Goal: Information Seeking & Learning: Learn about a topic

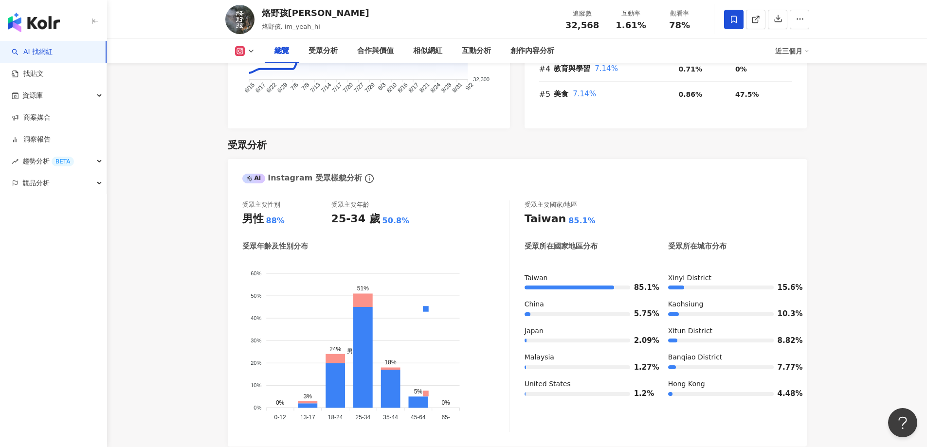
scroll to position [778, 0]
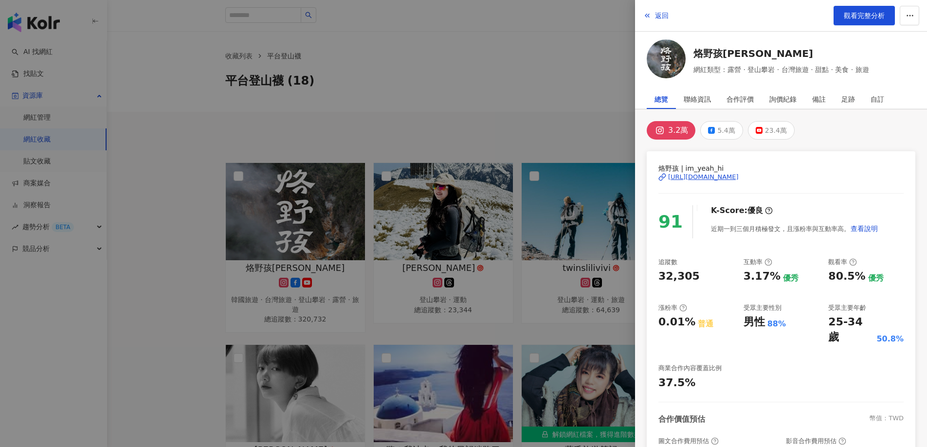
click at [413, 205] on div at bounding box center [463, 223] width 927 height 447
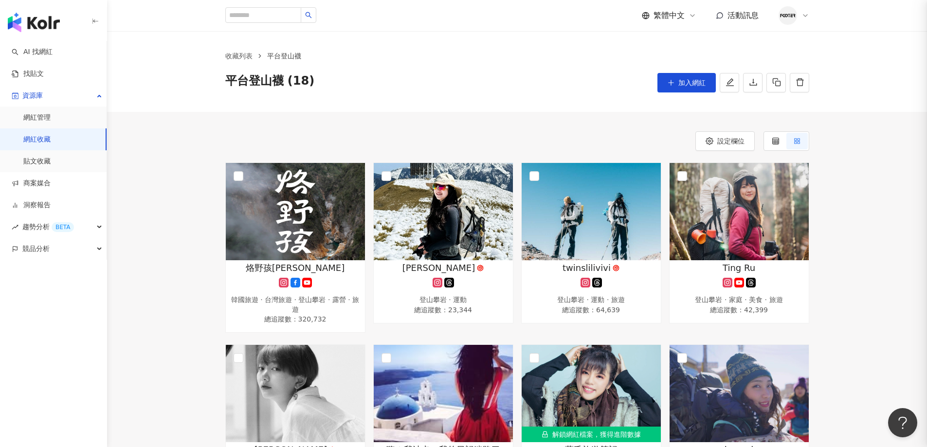
scroll to position [111, 0]
click at [459, 223] on img at bounding box center [443, 211] width 139 height 97
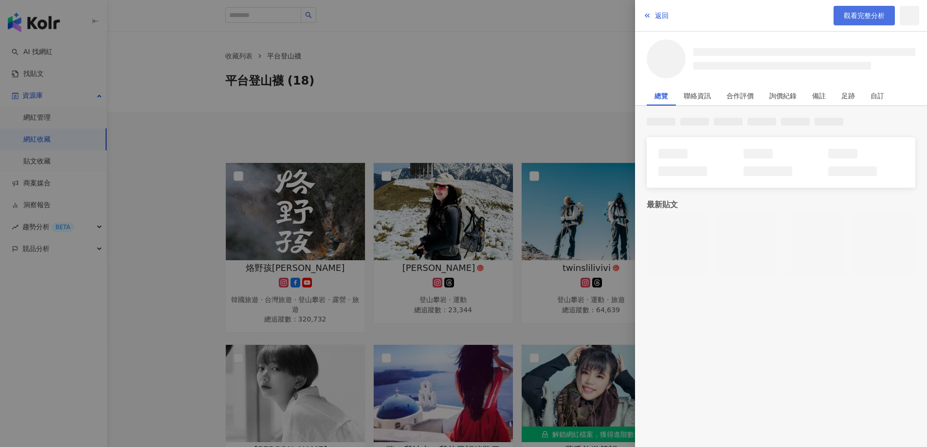
click at [855, 12] on span "觀看完整分析" at bounding box center [864, 16] width 41 height 8
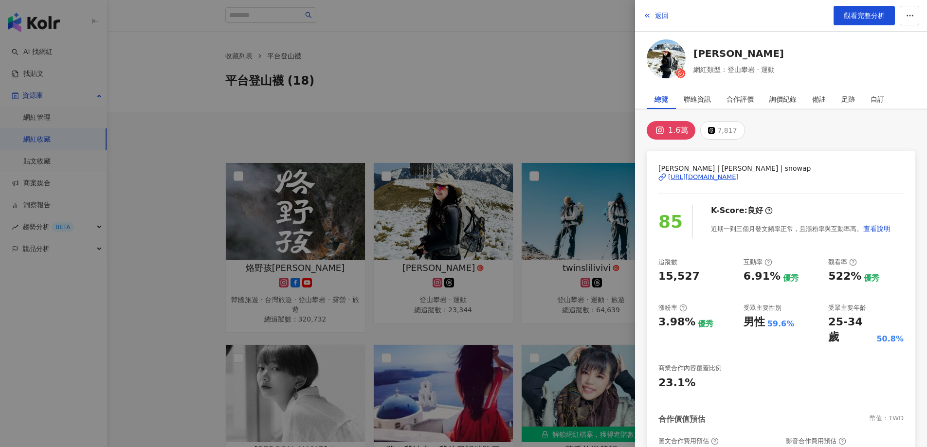
click at [492, 148] on div at bounding box center [463, 223] width 927 height 447
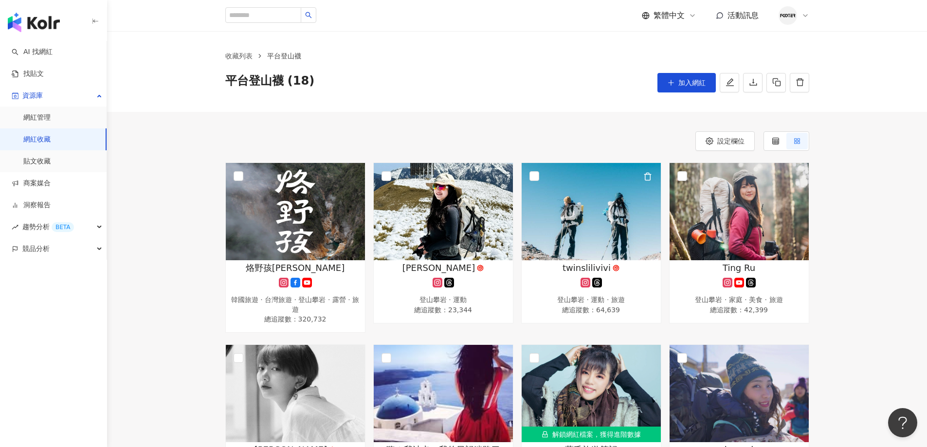
click at [572, 249] on img at bounding box center [591, 211] width 139 height 97
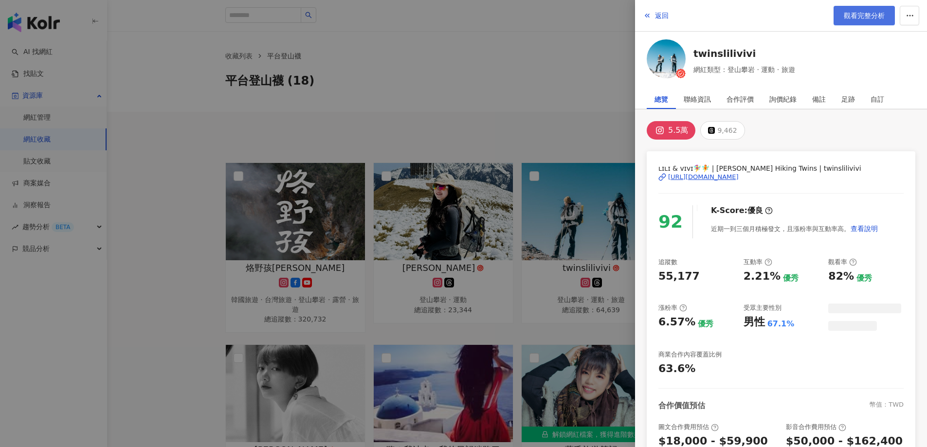
click at [842, 17] on link "觀看完整分析" at bounding box center [863, 15] width 61 height 19
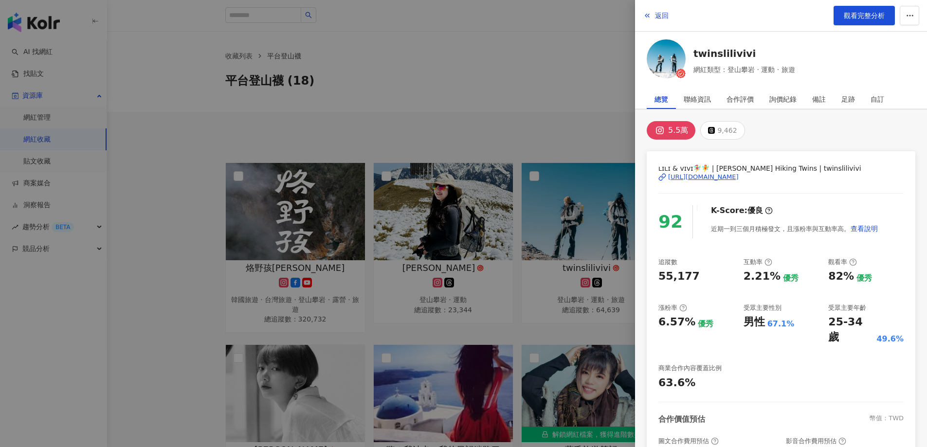
click at [465, 160] on div at bounding box center [463, 223] width 927 height 447
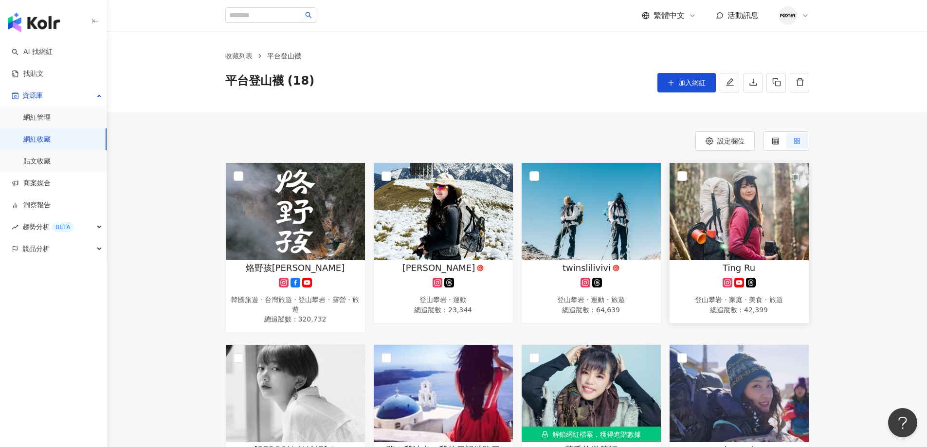
click at [705, 261] on link "Ting Ru 登山攀岩 · 家庭 · 美食 · 旅遊 總追蹤數 ： 42,399" at bounding box center [739, 243] width 140 height 161
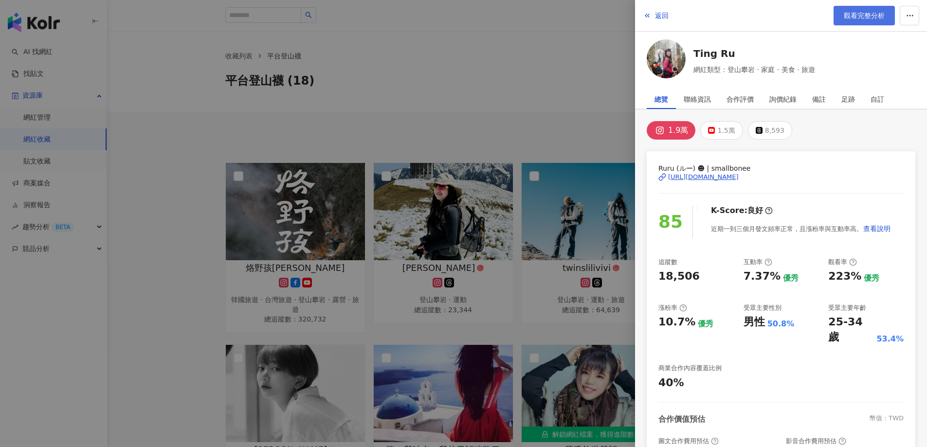
click at [862, 19] on span "觀看完整分析" at bounding box center [864, 16] width 41 height 8
click at [312, 190] on div at bounding box center [463, 223] width 927 height 447
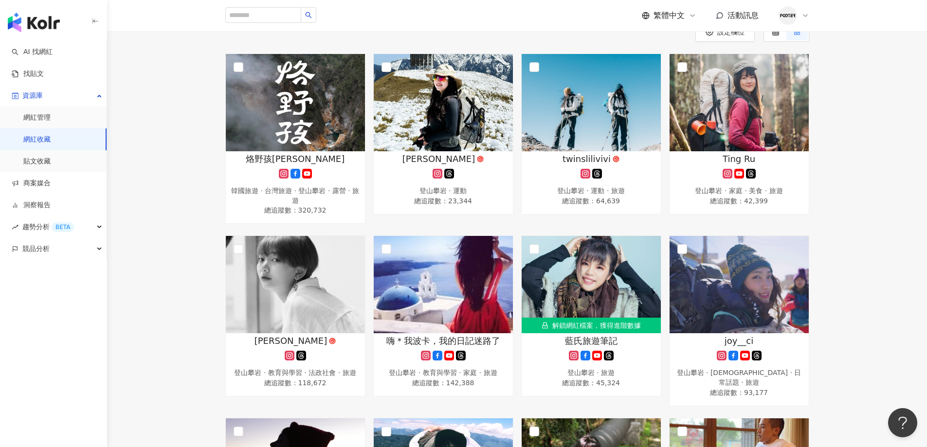
scroll to position [243, 0]
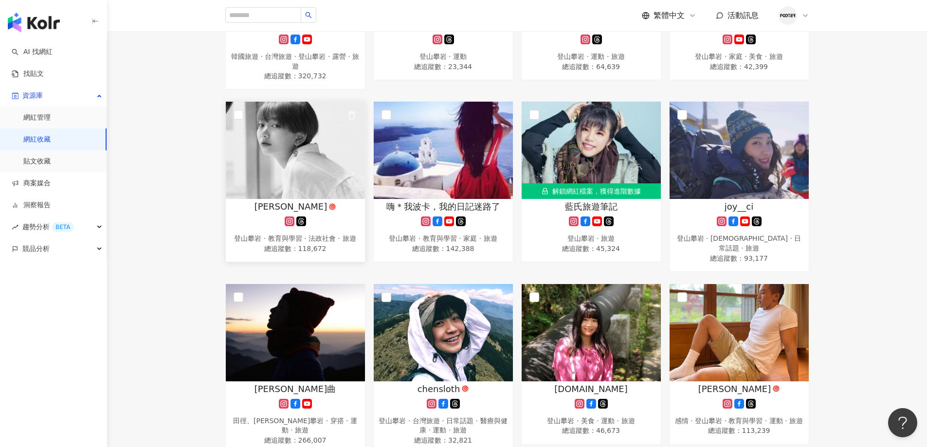
click at [300, 182] on img at bounding box center [295, 150] width 139 height 97
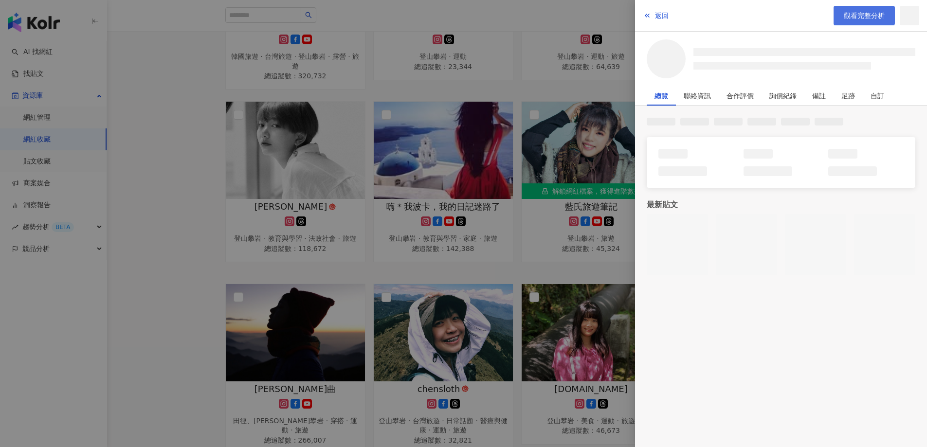
click at [867, 14] on span "觀看完整分析" at bounding box center [864, 16] width 41 height 8
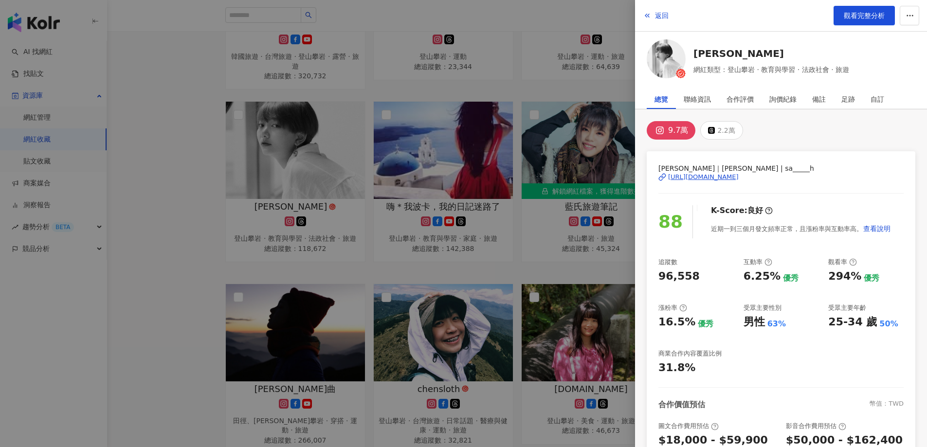
click at [462, 183] on div at bounding box center [463, 223] width 927 height 447
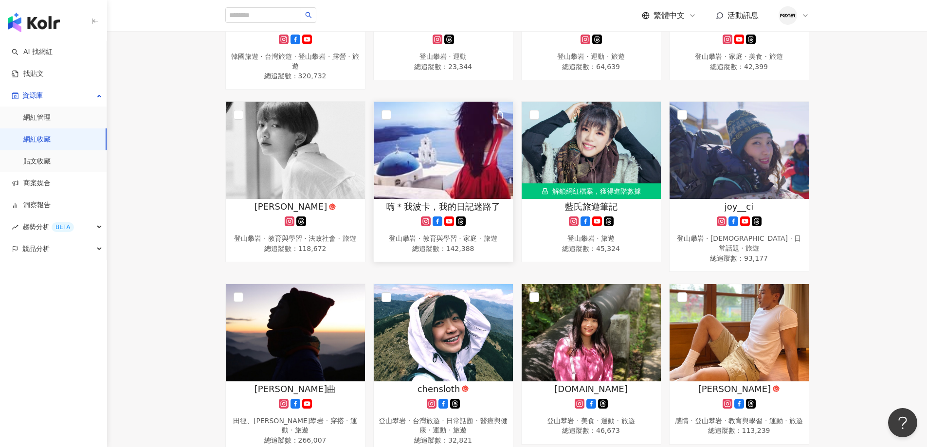
click at [454, 187] on img at bounding box center [443, 150] width 139 height 97
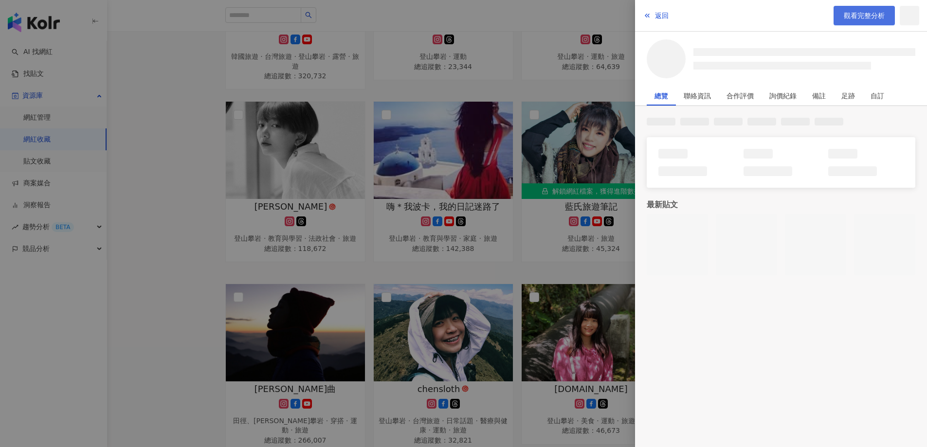
click at [864, 23] on link "觀看完整分析" at bounding box center [863, 15] width 61 height 19
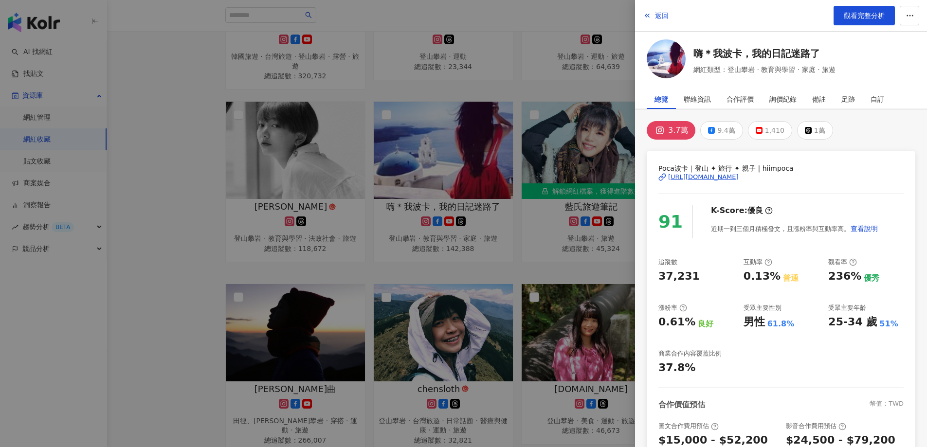
click at [414, 288] on div at bounding box center [463, 223] width 927 height 447
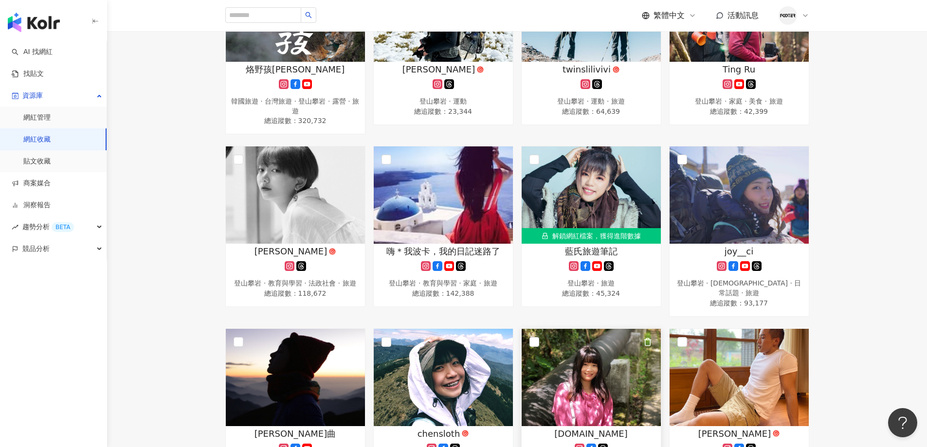
scroll to position [97, 0]
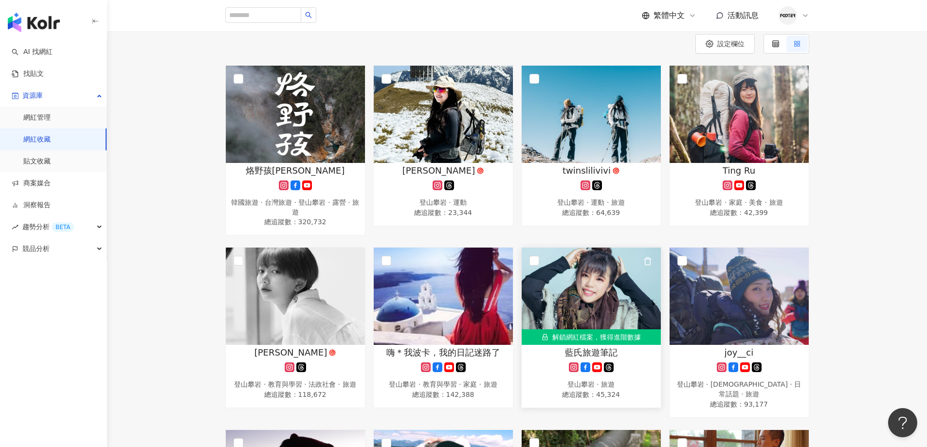
click at [623, 329] on div "解鎖網紅檔案，獲得進階數據" at bounding box center [591, 337] width 139 height 16
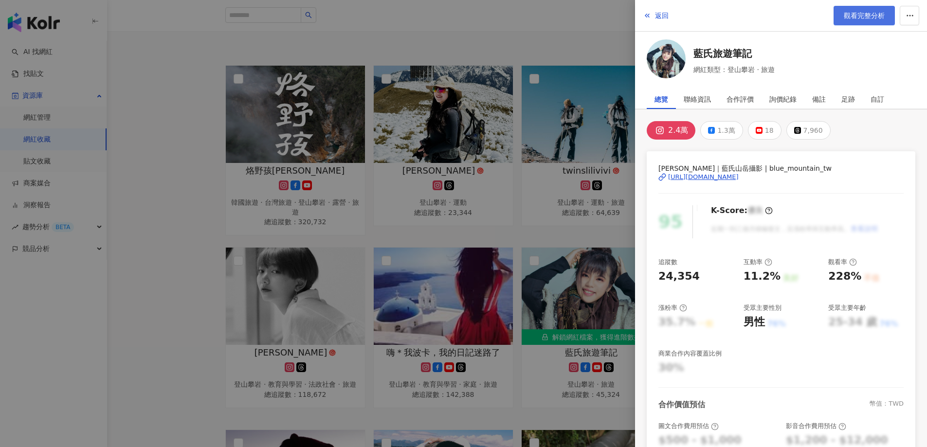
click at [870, 22] on link "觀看完整分析" at bounding box center [863, 15] width 61 height 19
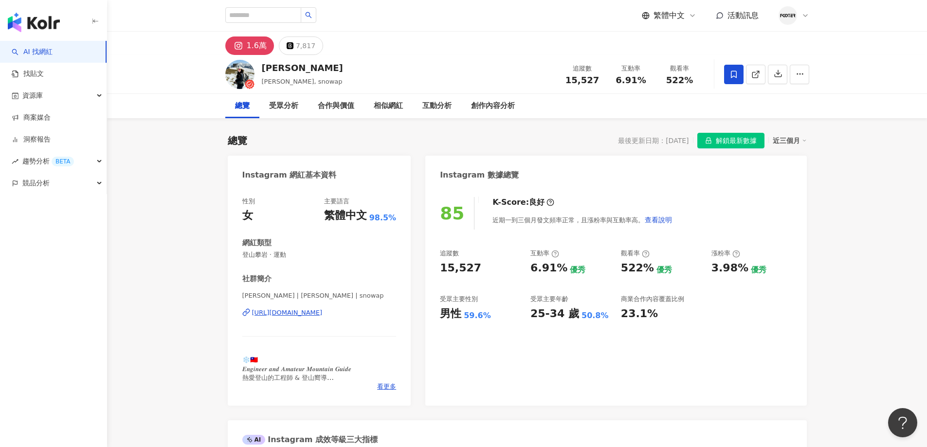
click at [707, 137] on icon "lock" at bounding box center [708, 140] width 7 height 7
click at [299, 311] on div "https://www.instagram.com/snowap/" at bounding box center [287, 312] width 71 height 9
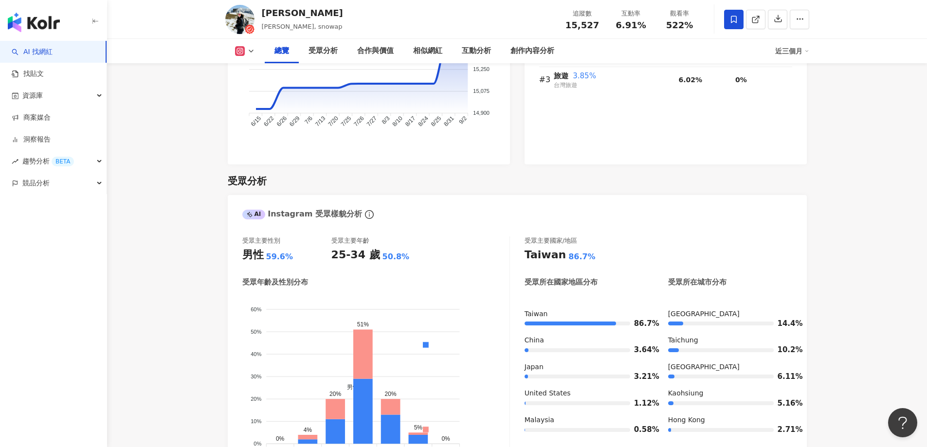
scroll to position [827, 0]
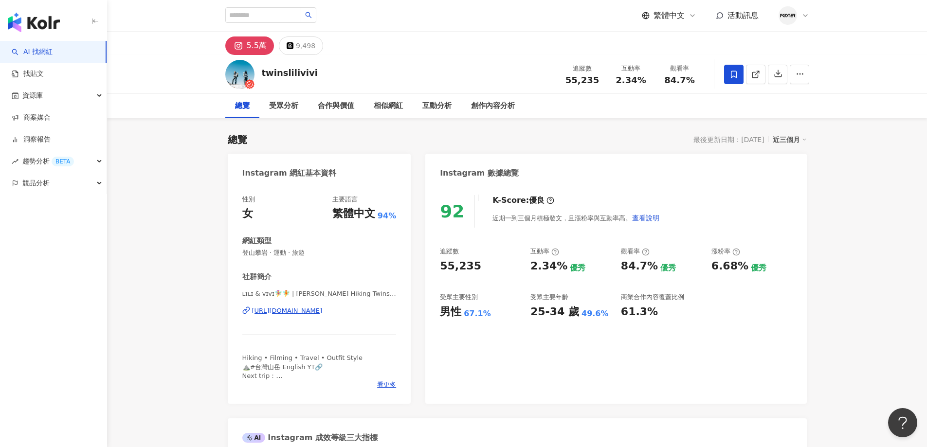
click at [291, 312] on div "https://www.instagram.com/twinslilivivi/" at bounding box center [287, 311] width 71 height 9
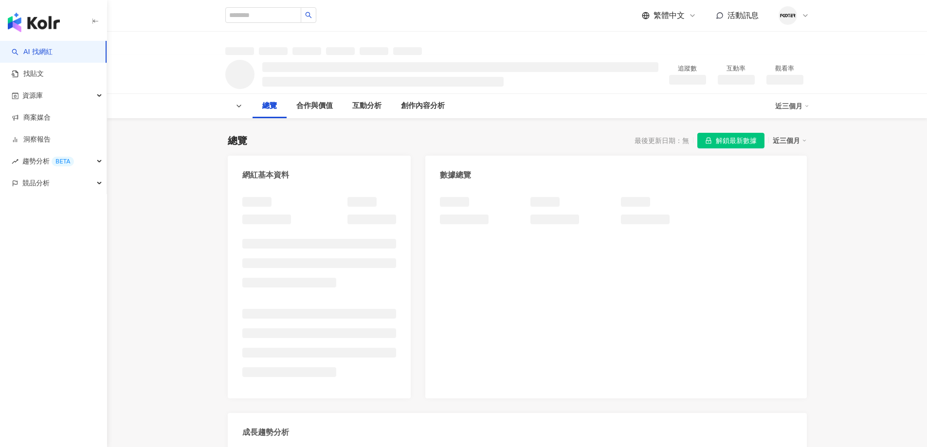
click at [732, 144] on span "解鎖最新數據" at bounding box center [736, 141] width 41 height 16
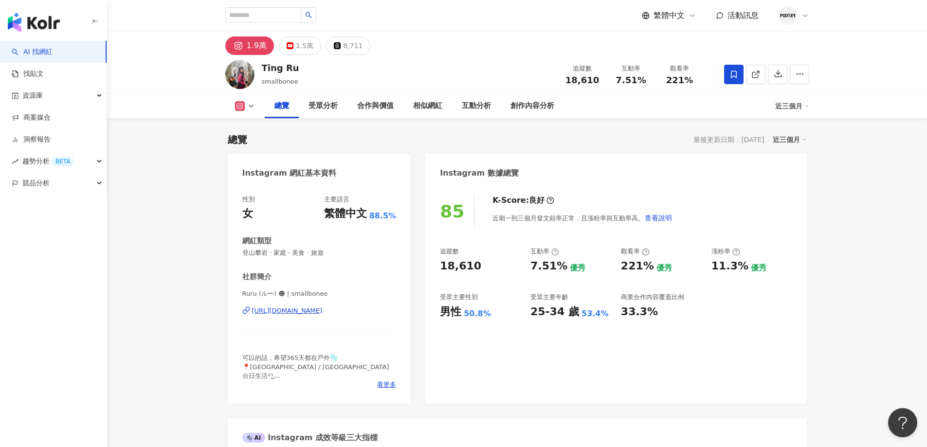
click at [323, 311] on div "https://www.instagram.com/smallbonee/" at bounding box center [287, 311] width 71 height 9
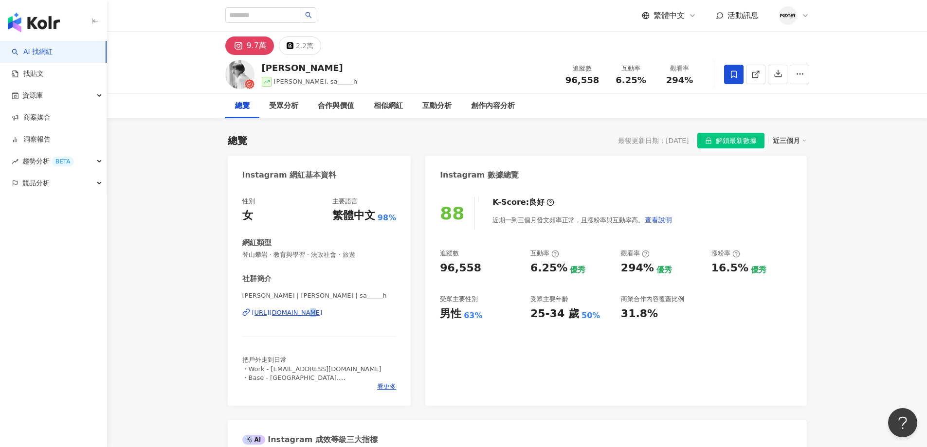
click at [299, 319] on div "[PERSON_NAME]｜[PERSON_NAME] | sa_____h [URL][DOMAIN_NAME]" at bounding box center [319, 319] width 154 height 57
click at [301, 318] on div "[PERSON_NAME]｜[PERSON_NAME] | sa_____h [URL][DOMAIN_NAME]" at bounding box center [319, 319] width 154 height 57
click at [307, 314] on div "https://www.instagram.com/sa_____h/" at bounding box center [287, 312] width 71 height 9
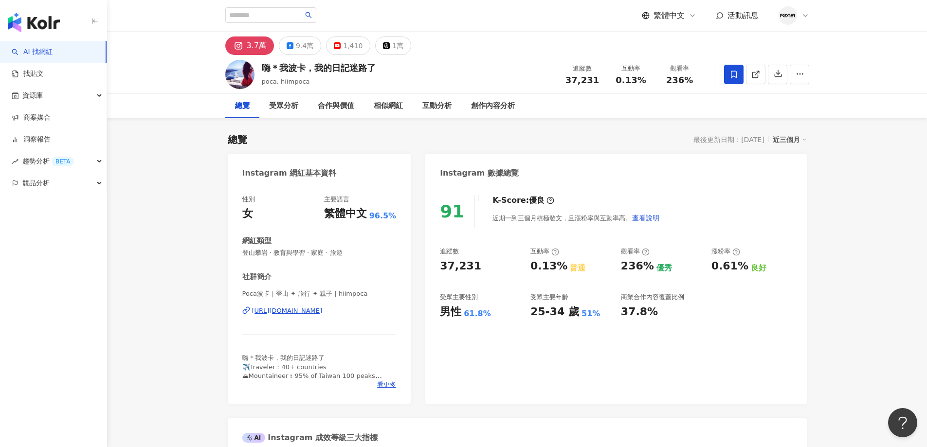
click at [323, 310] on div "[URL][DOMAIN_NAME]" at bounding box center [287, 311] width 71 height 9
click at [294, 40] on button "9.4萬" at bounding box center [300, 45] width 42 height 18
click at [310, 309] on div "[URL][DOMAIN_NAME]" at bounding box center [287, 311] width 71 height 9
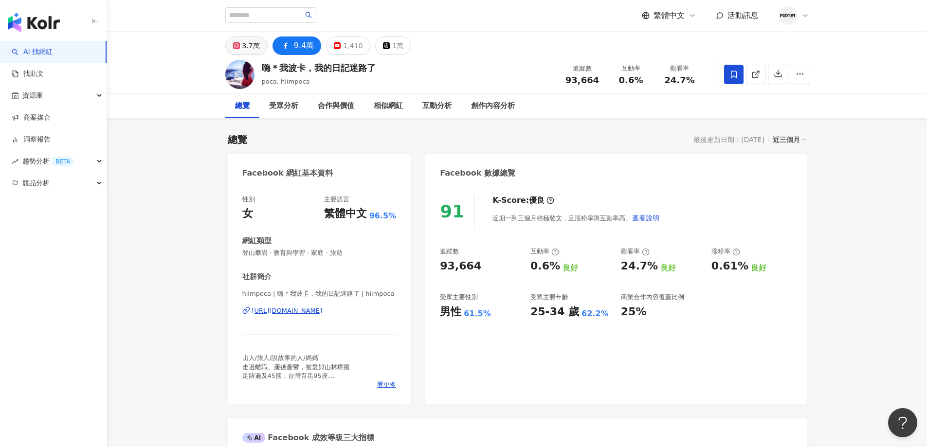
click at [253, 40] on div "3.7萬" at bounding box center [251, 46] width 18 height 14
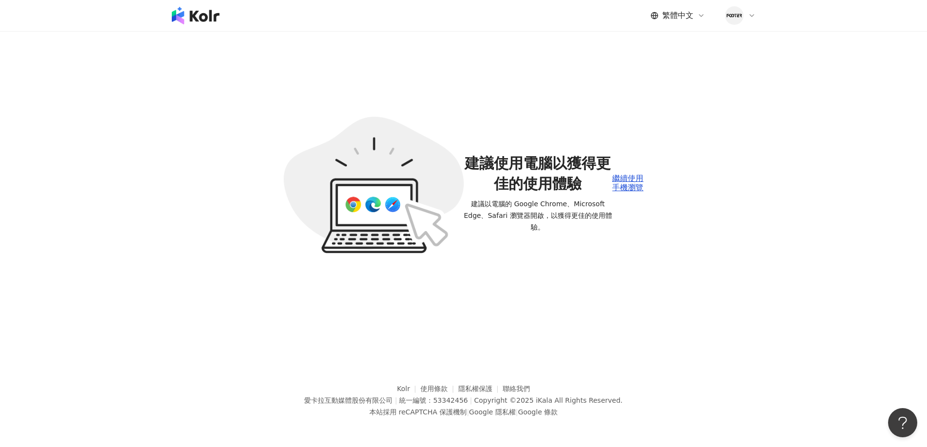
click at [260, 84] on div "繁體中文 活動訊息 建議使用電腦以獲得更佳的使用體驗 建議以電腦的 Google Chrome、Microsoft Edge、Safari 瀏覽器開啟，以獲得…" at bounding box center [463, 223] width 927 height 447
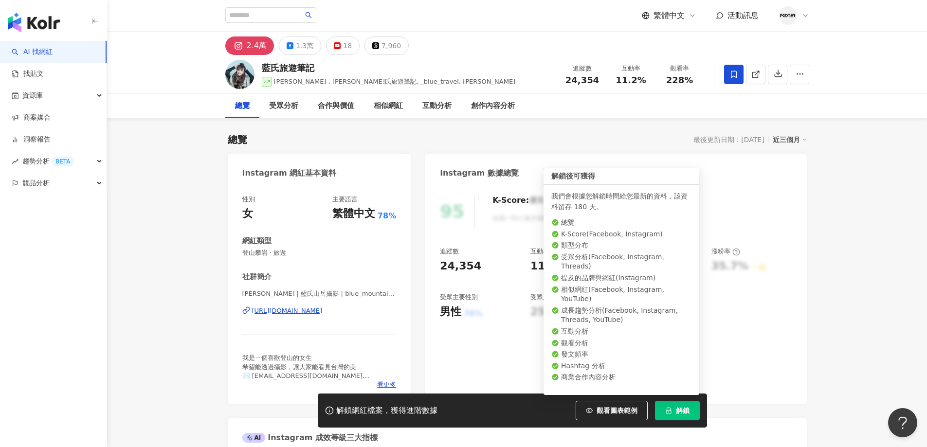
click at [678, 410] on span "解鎖" at bounding box center [683, 411] width 14 height 8
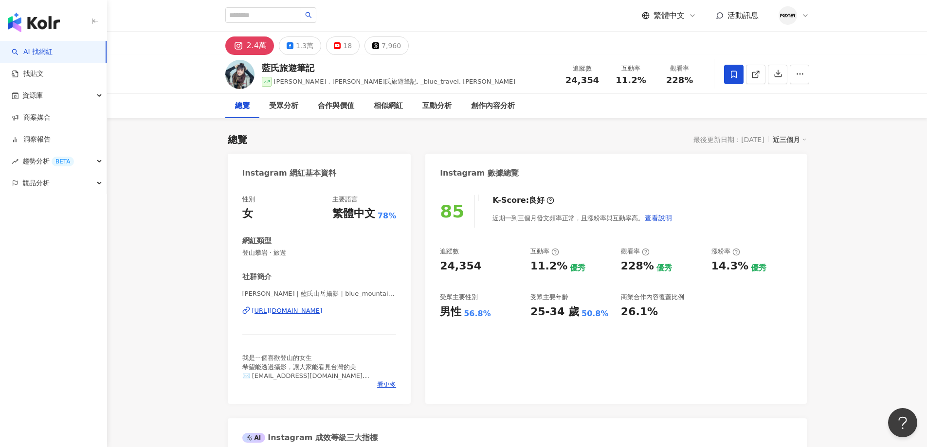
click at [323, 309] on div "[URL][DOMAIN_NAME]" at bounding box center [287, 311] width 71 height 9
